Goal: Ask a question

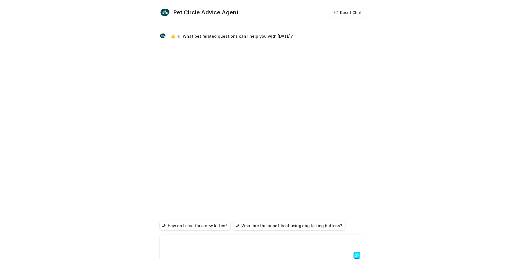
click at [219, 243] on div at bounding box center [262, 243] width 202 height 13
click at [358, 256] on icon at bounding box center [357, 255] width 4 height 4
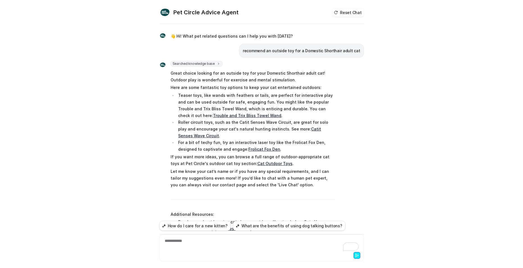
click at [236, 123] on li "Roller circuit toys, such as the Catit Senses Wave Circuit, are great for solo …" at bounding box center [256, 129] width 158 height 20
drag, startPoint x: 236, startPoint y: 123, endPoint x: 459, endPoint y: 94, distance: 224.4
click at [275, 123] on li "Roller circuit toys, such as the Catit Senses Wave Circuit, are great for solo …" at bounding box center [256, 129] width 158 height 20
copy li "Catit Senses Wave Circuit"
